Goal: Check status

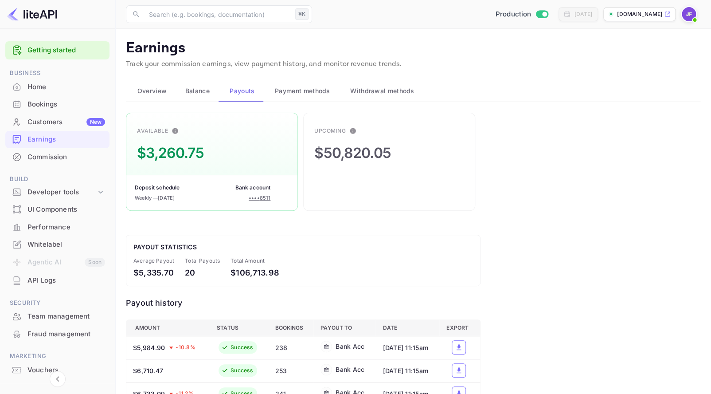
scroll to position [1, 0]
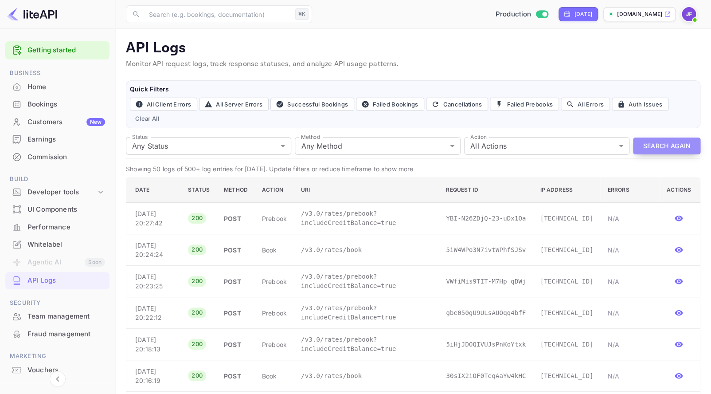
click at [654, 145] on button "Search Again" at bounding box center [666, 145] width 67 height 17
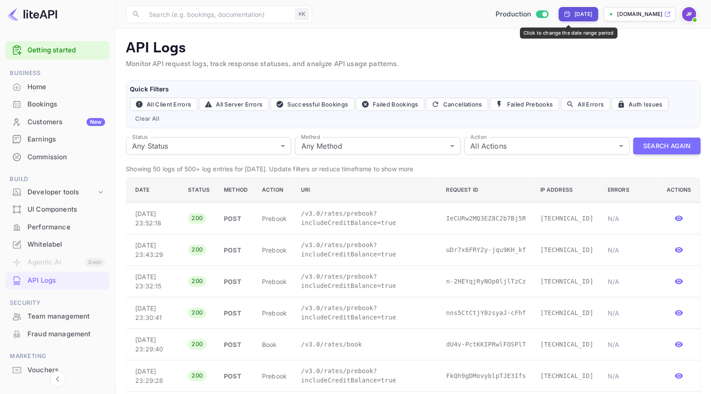
click at [578, 10] on div "[DATE]" at bounding box center [583, 14] width 18 height 8
select select "8"
select select "2025"
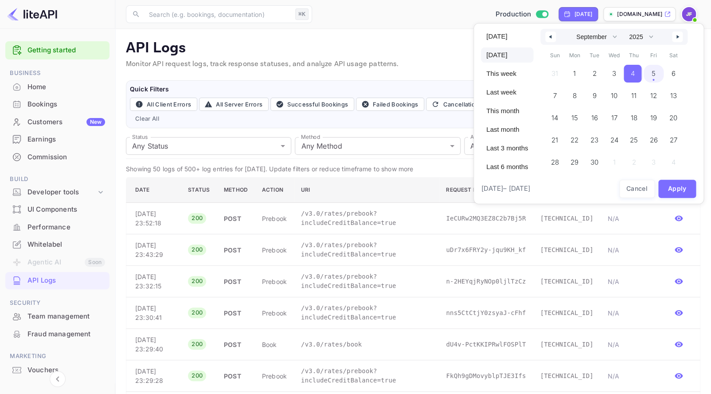
click at [660, 73] on span "5" at bounding box center [653, 74] width 20 height 18
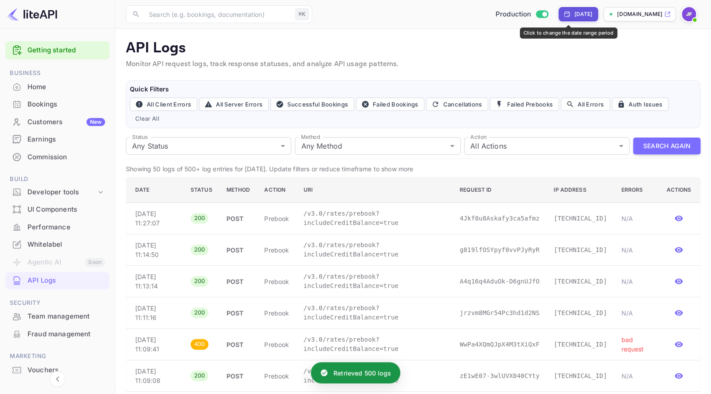
click at [574, 16] on div "[DATE]" at bounding box center [583, 14] width 18 height 8
select select "8"
select select "2025"
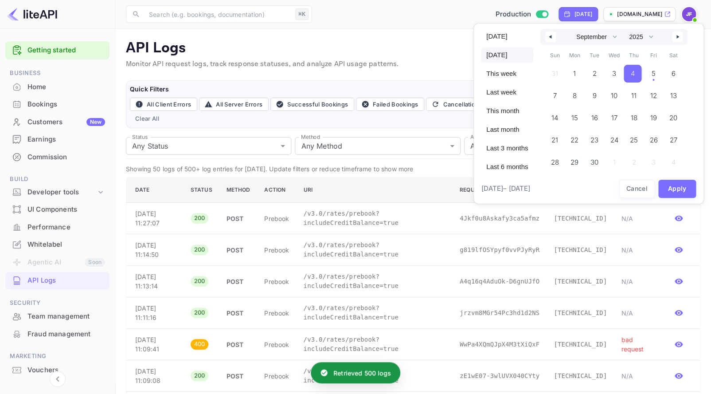
click at [452, 28] on div at bounding box center [355, 197] width 711 height 394
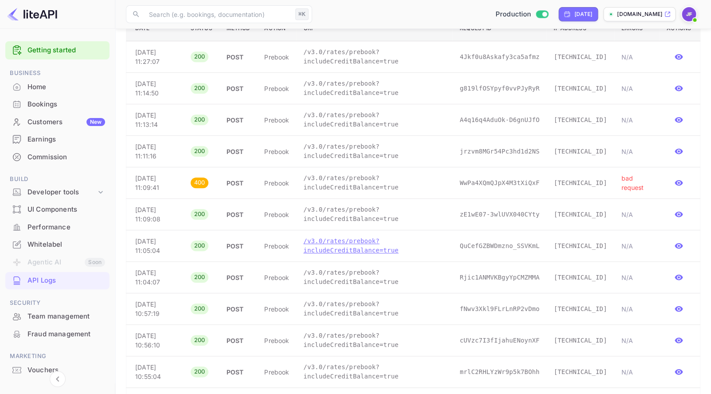
scroll to position [149, 0]
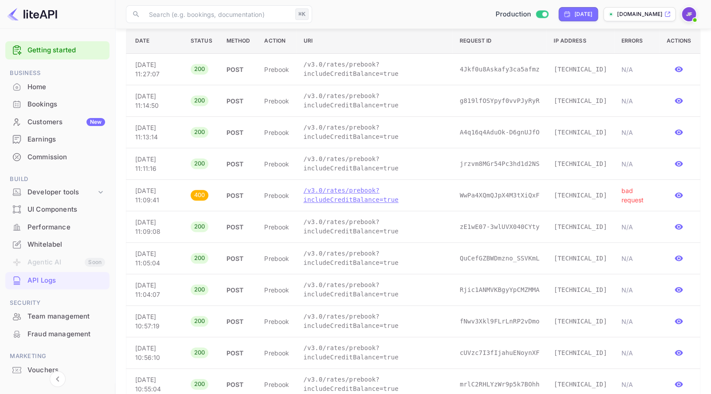
click at [382, 204] on p "/v3.0/rates/prebook?includeCreditBalance=true" at bounding box center [374, 195] width 142 height 19
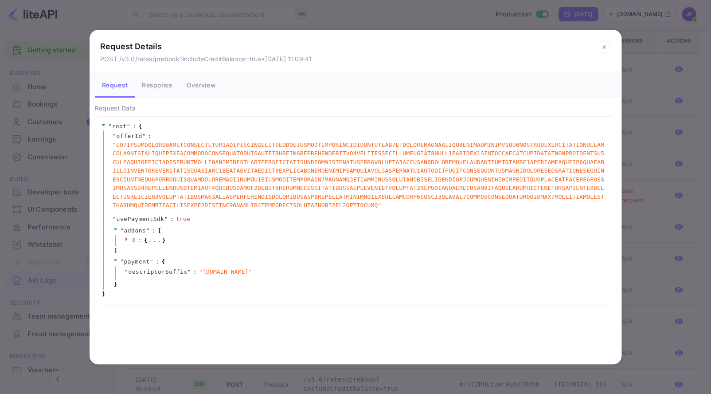
click at [163, 84] on button "Response" at bounding box center [157, 85] width 44 height 25
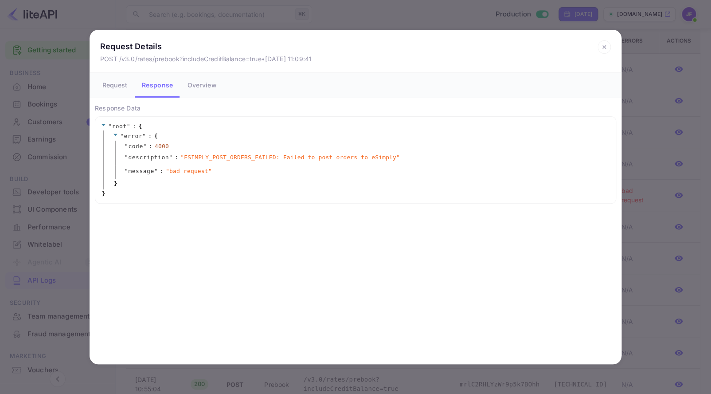
click at [196, 88] on button "Overview" at bounding box center [201, 85] width 43 height 25
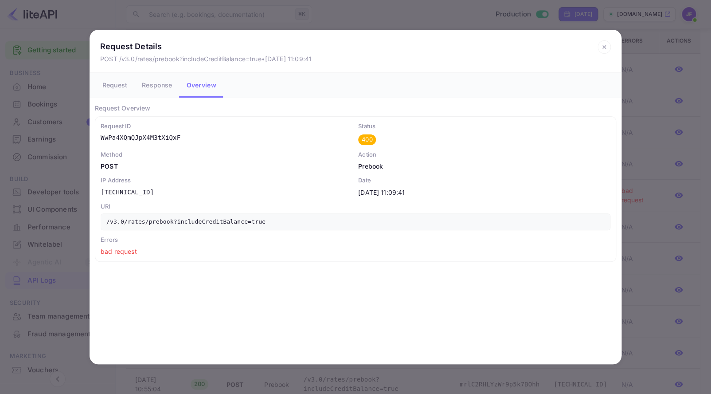
click at [604, 45] on icon at bounding box center [603, 46] width 13 height 13
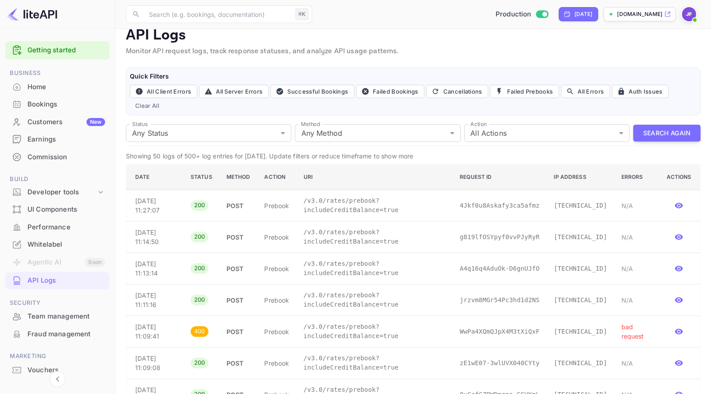
scroll to position [0, 0]
